Goal: Use online tool/utility: Utilize a website feature to perform a specific function

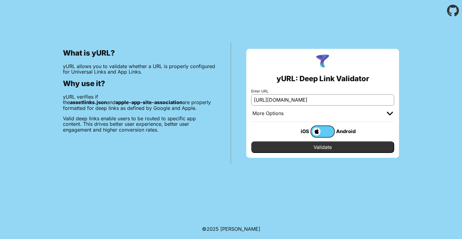
click at [317, 146] on input "Validate" at bounding box center [322, 148] width 143 height 12
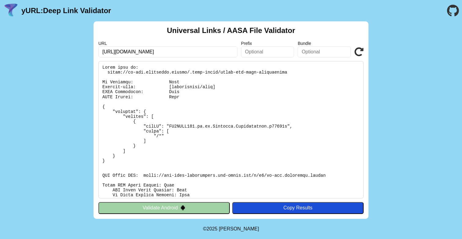
click at [244, 127] on pre at bounding box center [230, 130] width 265 height 138
click at [177, 96] on pre at bounding box center [230, 130] width 265 height 138
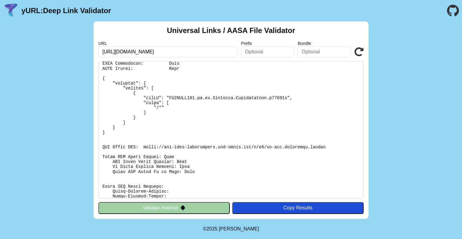
scroll to position [31, 0]
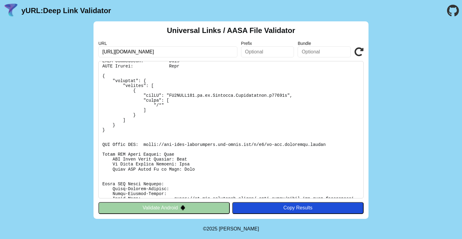
click at [171, 130] on pre at bounding box center [230, 130] width 265 height 138
click at [157, 109] on pre at bounding box center [230, 130] width 265 height 138
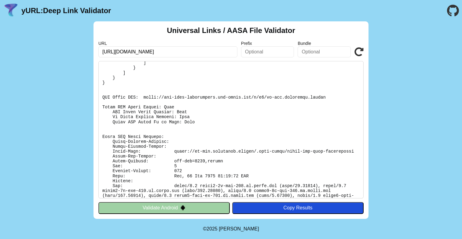
scroll to position [87, 0]
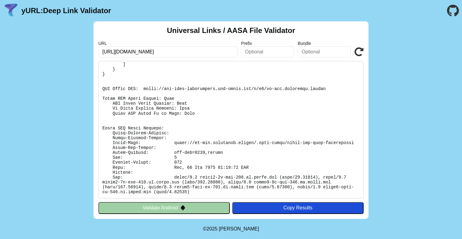
click at [159, 132] on pre at bounding box center [230, 130] width 265 height 138
click at [199, 157] on pre at bounding box center [230, 130] width 265 height 138
